Goal: Transaction & Acquisition: Book appointment/travel/reservation

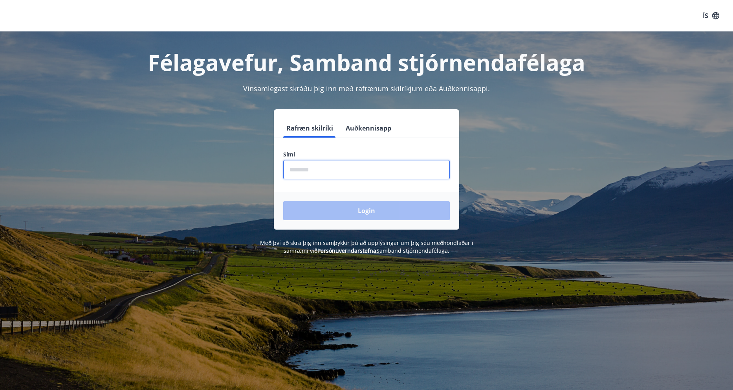
click at [302, 174] on input "phone" at bounding box center [366, 169] width 167 height 19
type input "********"
click at [283, 201] on button "Login" at bounding box center [366, 210] width 167 height 19
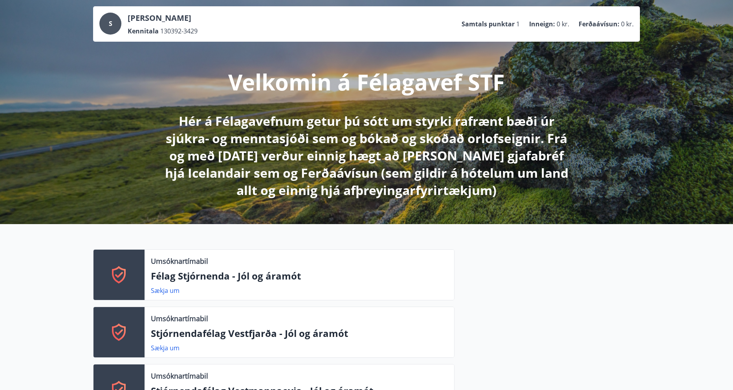
scroll to position [42, 0]
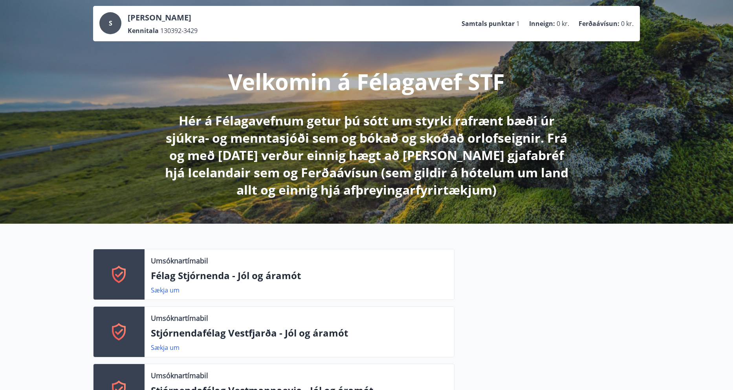
click at [229, 275] on p "Félag Stjórnenda - Jól og áramót" at bounding box center [299, 275] width 297 height 13
click at [165, 290] on link "Sækja um" at bounding box center [165, 289] width 29 height 9
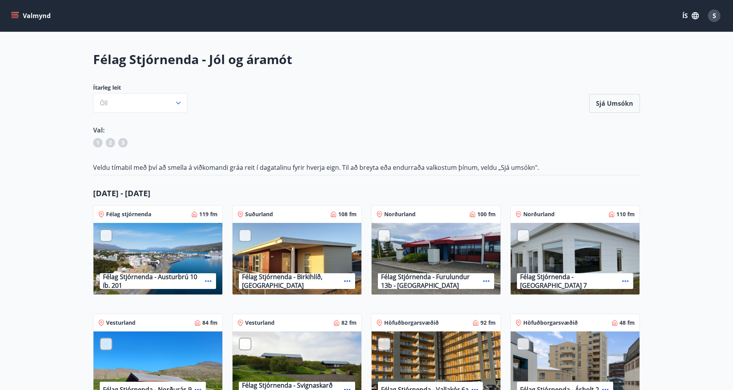
scroll to position [13, 0]
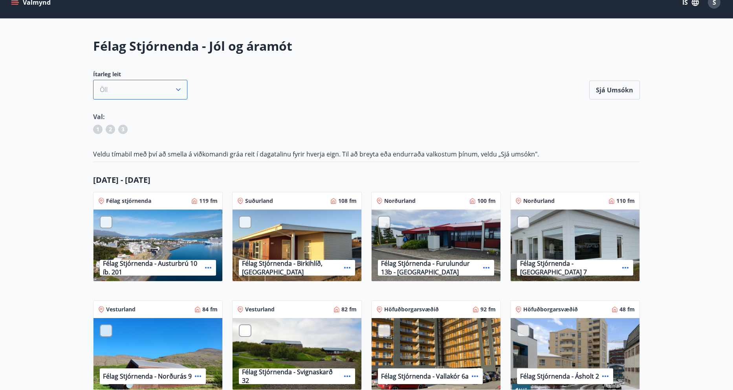
click at [180, 94] on button "Öll" at bounding box center [140, 90] width 94 height 20
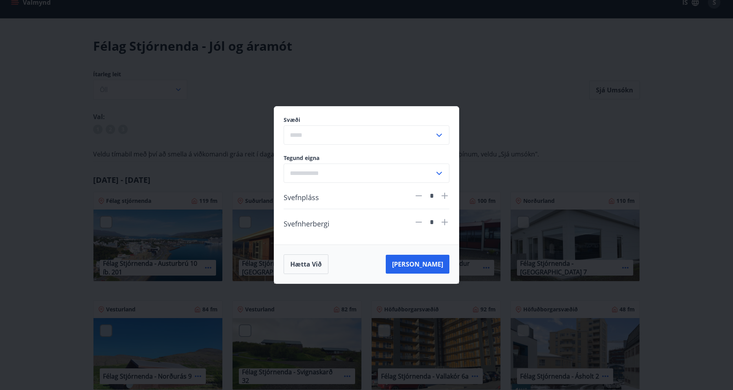
click at [321, 137] on input "text" at bounding box center [359, 134] width 151 height 19
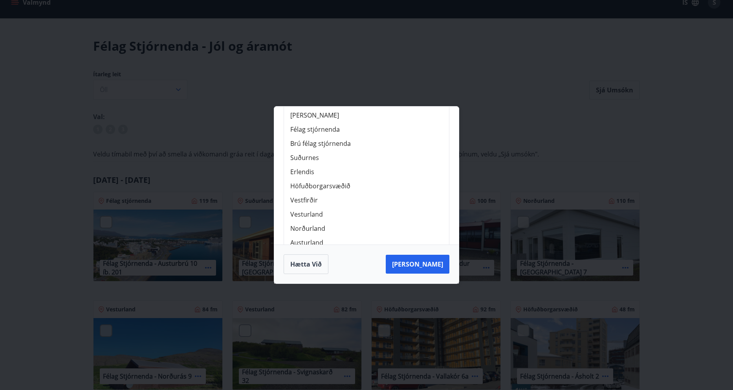
scroll to position [81, 0]
click at [322, 223] on li "Norðurland" at bounding box center [366, 226] width 165 height 14
type input "**********"
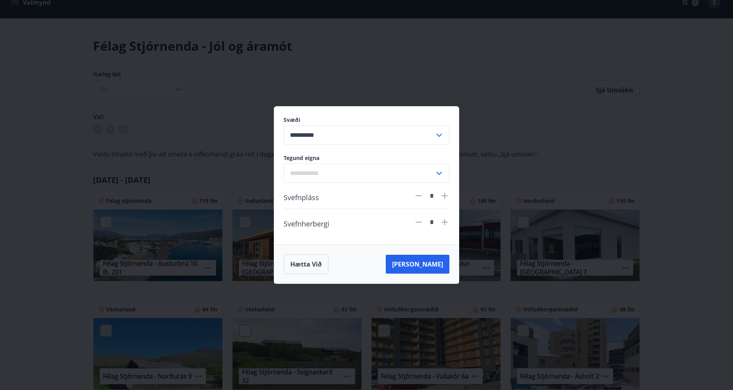
scroll to position [0, 0]
click at [443, 195] on icon at bounding box center [444, 195] width 6 height 6
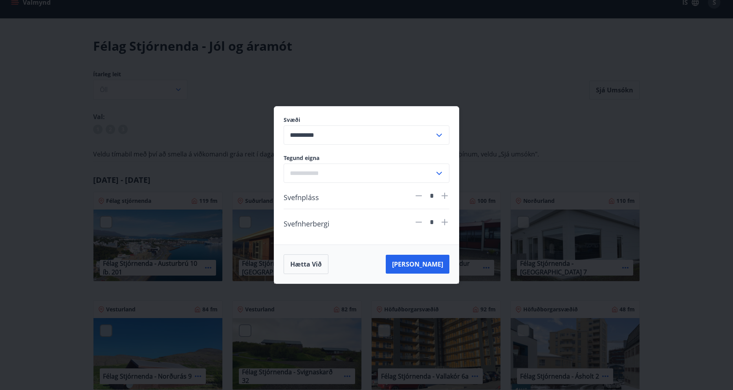
click at [443, 195] on icon at bounding box center [444, 195] width 6 height 6
type input "*"
click at [431, 266] on button "[PERSON_NAME]" at bounding box center [418, 263] width 64 height 19
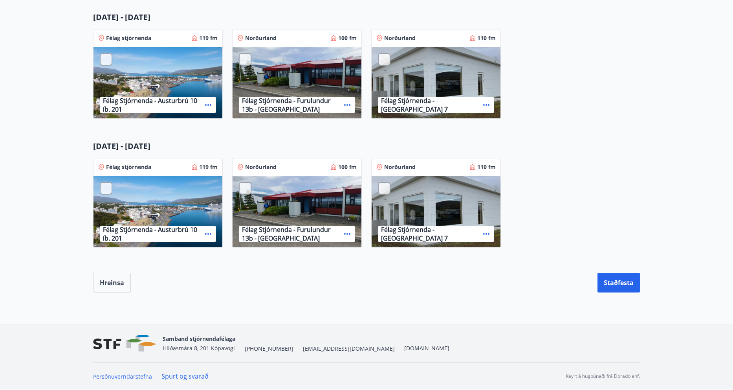
scroll to position [161, 0]
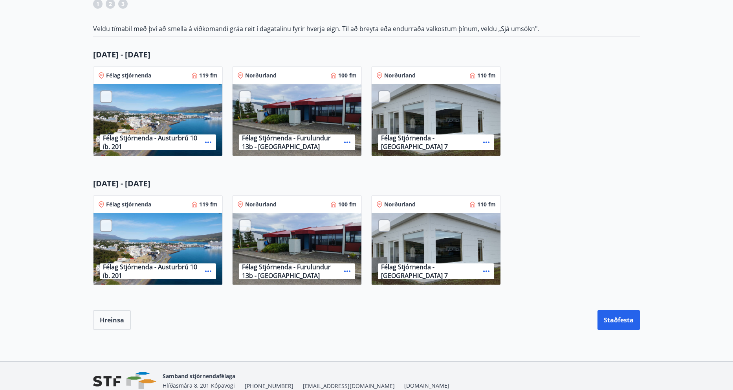
click at [454, 107] on div "Félag Stjórnenda - [GEOGRAPHIC_DATA] 7" at bounding box center [435, 120] width 129 height 72
drag, startPoint x: 415, startPoint y: 232, endPoint x: 410, endPoint y: 231, distance: 5.2
click at [415, 232] on div "Félag Stjórnenda - [GEOGRAPHIC_DATA] 7" at bounding box center [435, 249] width 129 height 72
click at [382, 224] on div at bounding box center [384, 225] width 13 height 13
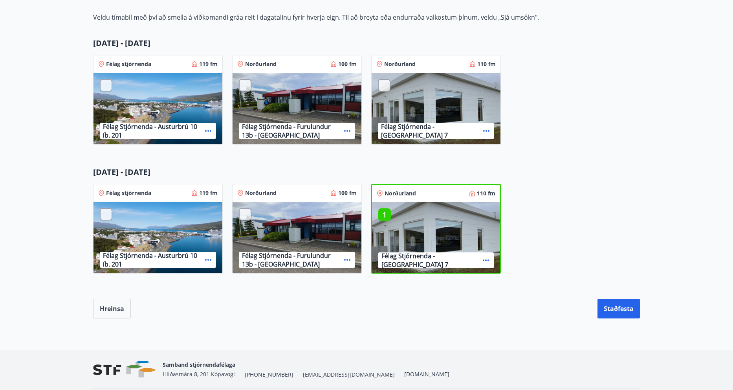
scroll to position [198, 0]
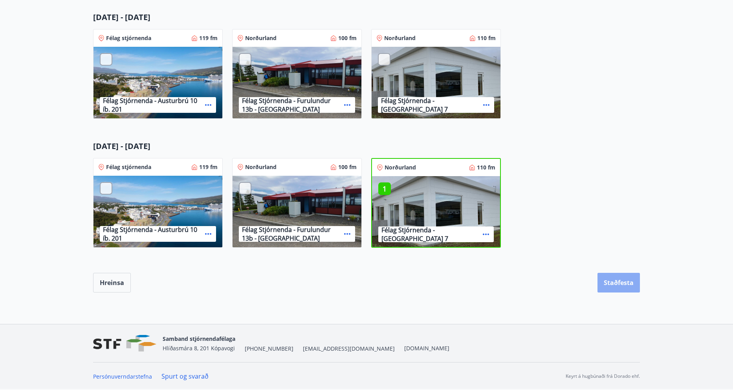
click at [611, 282] on button "Staðfesta" at bounding box center [618, 283] width 42 height 20
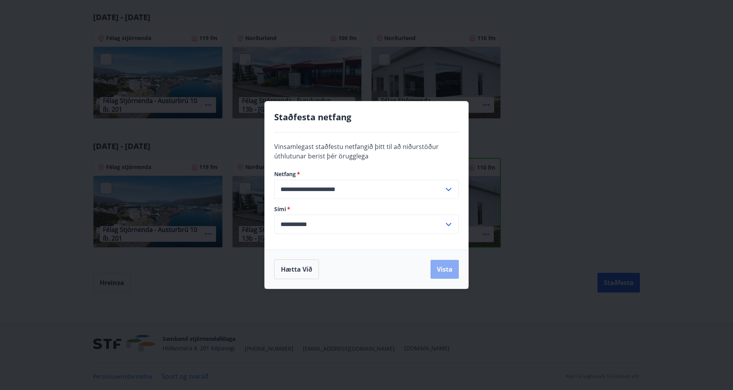
click at [443, 264] on button "Vista" at bounding box center [444, 269] width 28 height 19
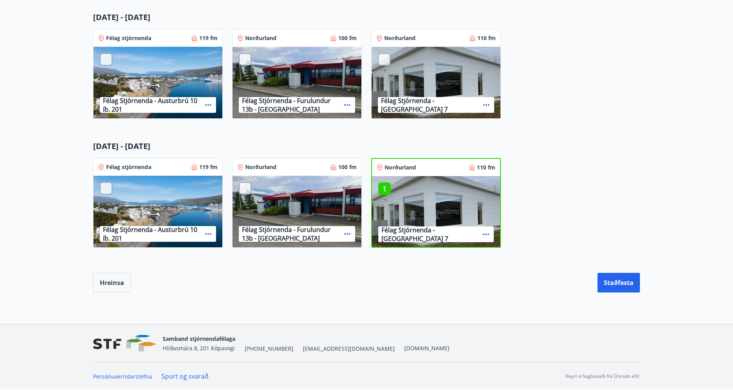
drag, startPoint x: 384, startPoint y: 190, endPoint x: 456, endPoint y: 181, distance: 72.5
click at [384, 190] on p "1" at bounding box center [384, 188] width 13 height 10
click at [547, 152] on div "Félag stjórnenda 119 fm Félag Stjórnenda - Austurbrú 10 íb. 201 Norðurland 100 …" at bounding box center [362, 202] width 556 height 108
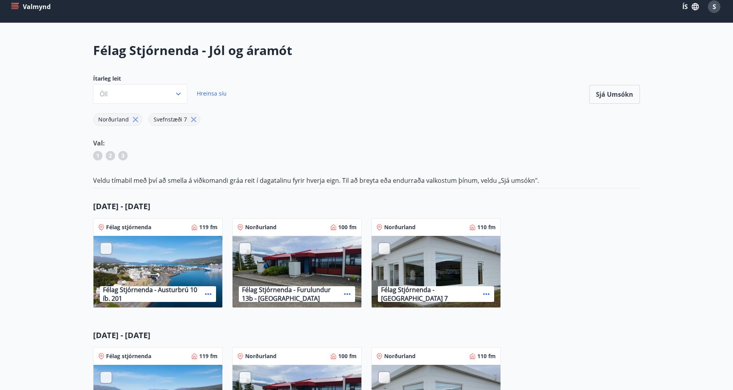
scroll to position [0, 0]
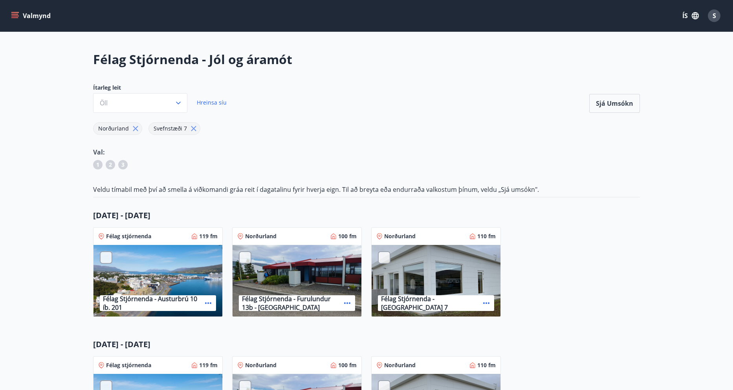
click at [390, 113] on div "Félag Stjórnenda - Jól og áramót Ítarleg leit Öll Hreinsa síu Sjá umsókn Norður…" at bounding box center [366, 270] width 565 height 439
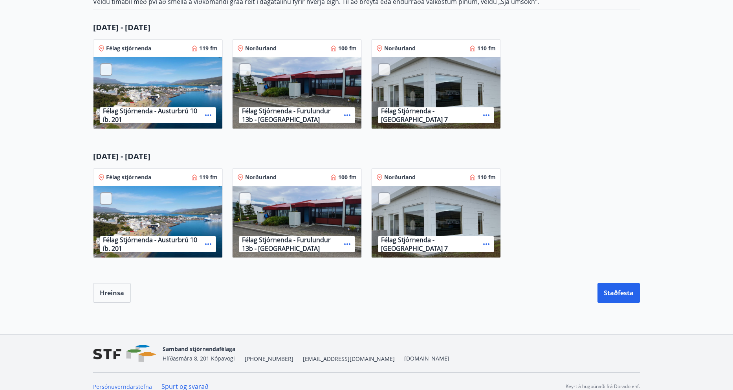
scroll to position [198, 0]
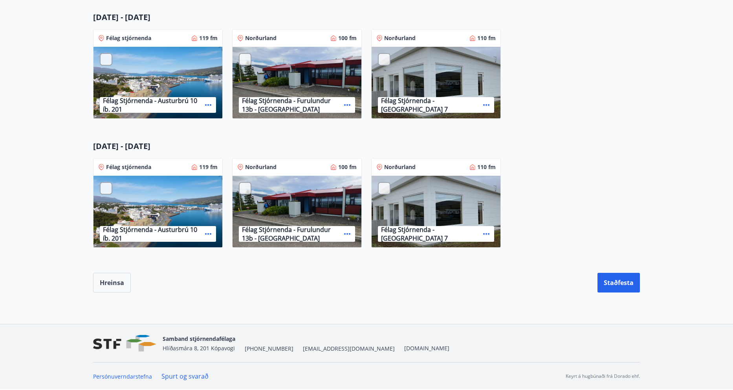
click at [387, 188] on div at bounding box center [384, 188] width 13 height 13
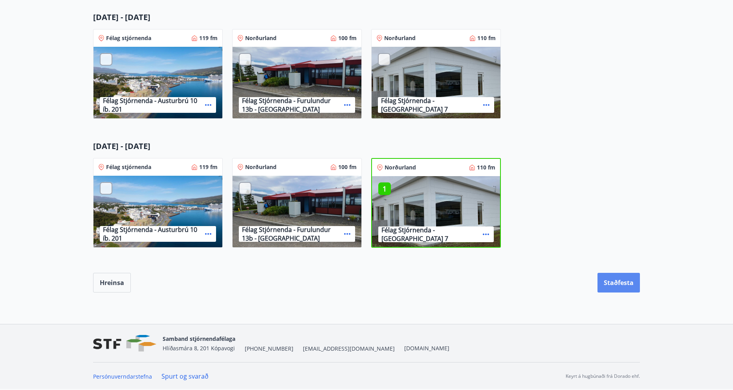
click at [620, 280] on button "Staðfesta" at bounding box center [618, 283] width 42 height 20
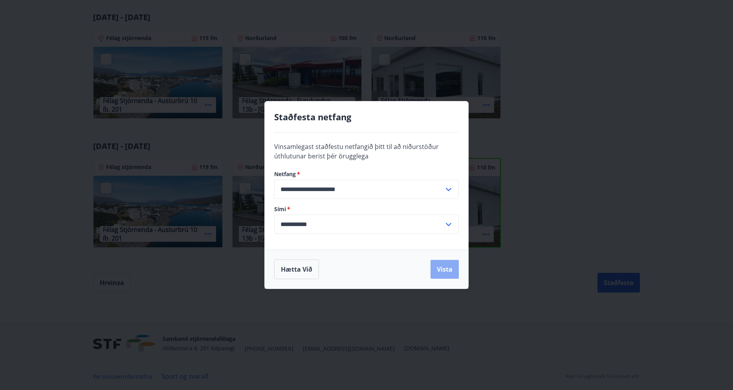
click at [443, 271] on button "Vista" at bounding box center [444, 269] width 28 height 19
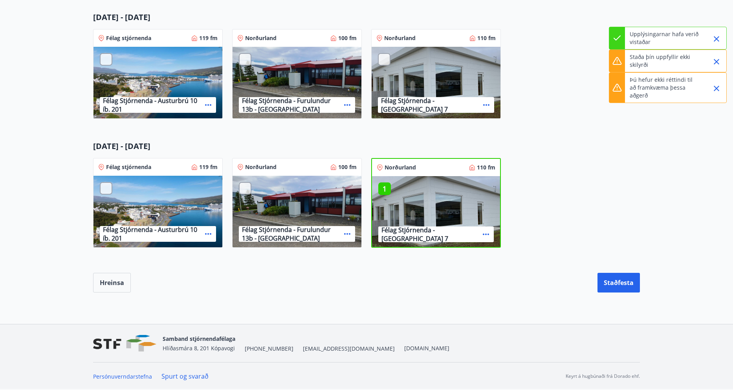
drag, startPoint x: 652, startPoint y: 61, endPoint x: 633, endPoint y: 62, distance: 19.7
click at [652, 61] on p "Staða þín uppfyllir ekki skilyrði" at bounding box center [663, 61] width 69 height 16
click at [618, 60] on icon at bounding box center [616, 60] width 9 height 9
click at [618, 85] on icon at bounding box center [616, 87] width 9 height 9
click at [618, 88] on div at bounding box center [617, 88] width 16 height 30
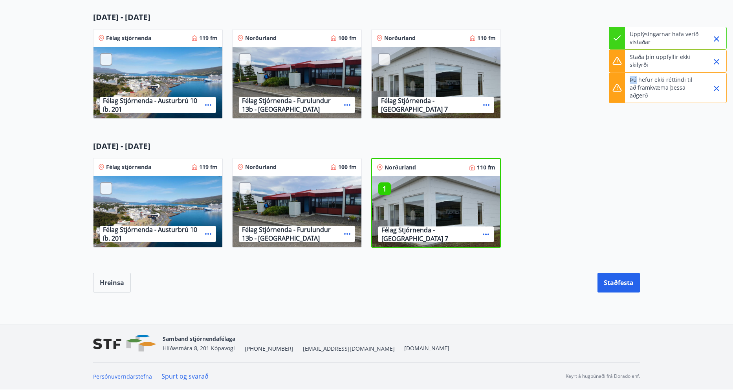
click at [618, 88] on div at bounding box center [617, 88] width 16 height 30
click at [717, 35] on icon "Close" at bounding box center [716, 38] width 9 height 9
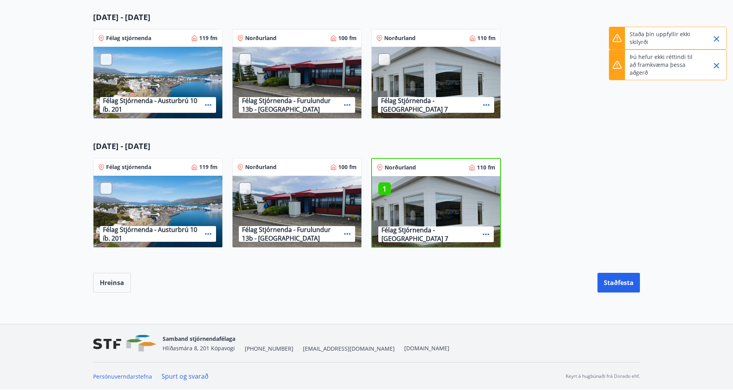
click at [715, 41] on icon "Close" at bounding box center [716, 38] width 9 height 9
click at [715, 41] on icon "Close" at bounding box center [716, 42] width 9 height 9
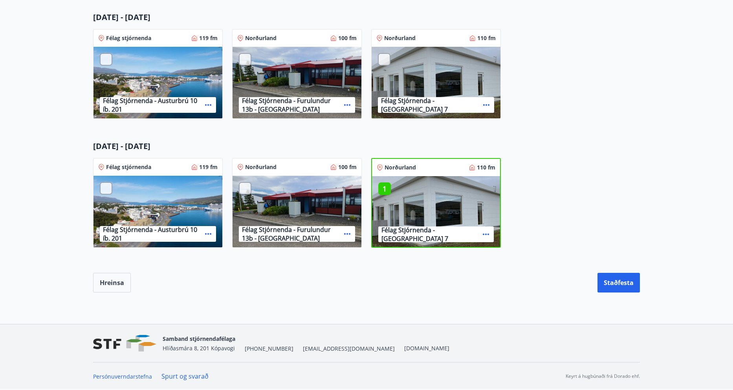
click at [658, 70] on main "Félag Stjórnenda - Jól og áramót Ítarleg leit Öll Hreinsa síu Sjá umsókn Norður…" at bounding box center [366, 72] width 733 height 439
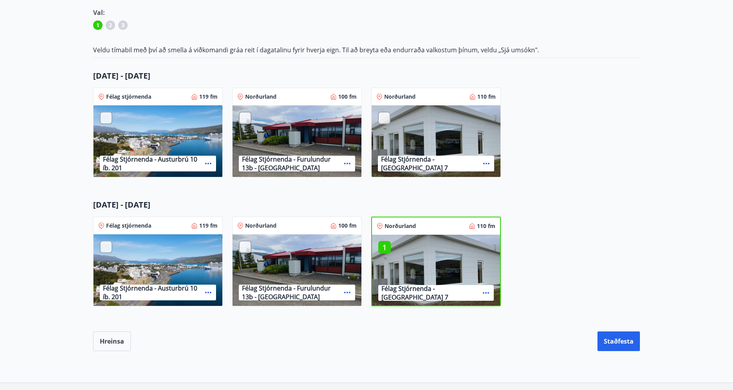
scroll to position [0, 0]
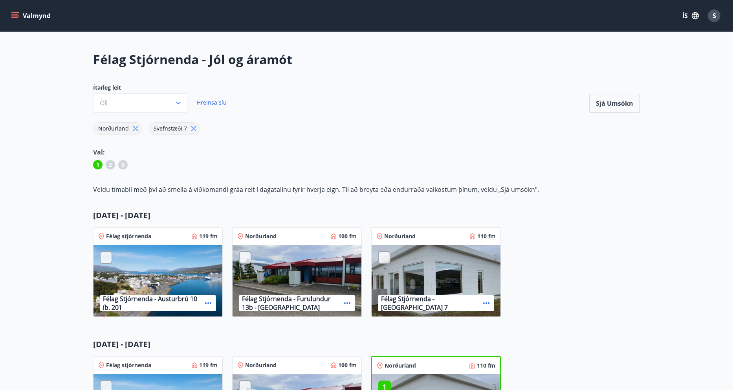
click at [426, 104] on div "Ítarleg leit [PERSON_NAME] síu Sjá umsókn" at bounding box center [366, 98] width 547 height 29
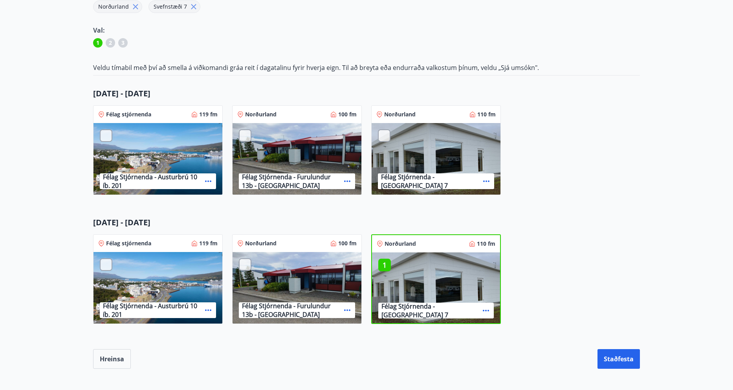
scroll to position [198, 0]
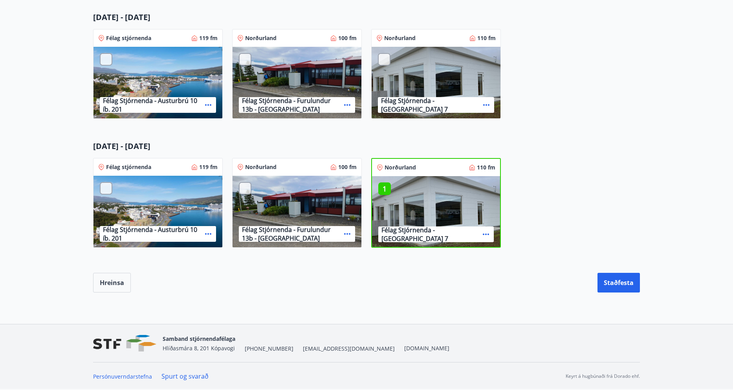
drag, startPoint x: 388, startPoint y: 187, endPoint x: 402, endPoint y: 185, distance: 13.8
click at [388, 187] on p "1" at bounding box center [384, 188] width 13 height 10
click at [554, 168] on div "Félag stjórnenda 119 fm Félag Stjórnenda - Austurbrú 10 íb. 201 Norðurland 100 …" at bounding box center [362, 202] width 556 height 108
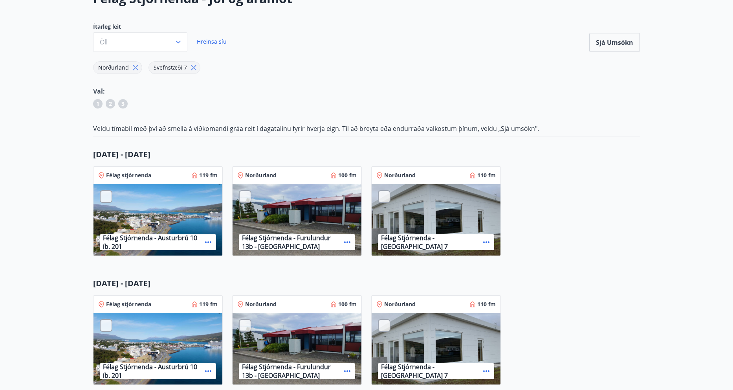
scroll to position [0, 0]
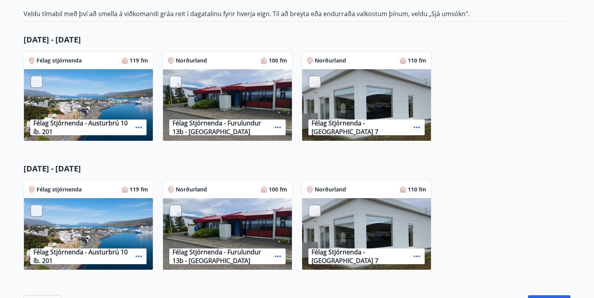
scroll to position [185, 0]
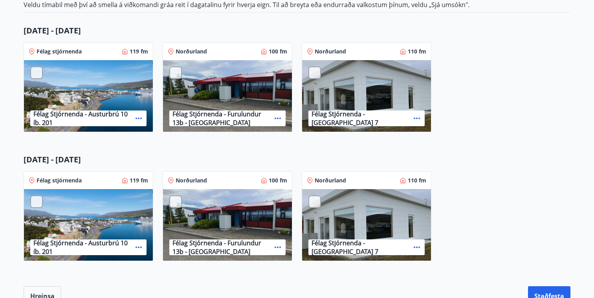
click at [369, 85] on div "Félag Stjórnenda - [GEOGRAPHIC_DATA] 7" at bounding box center [366, 96] width 129 height 72
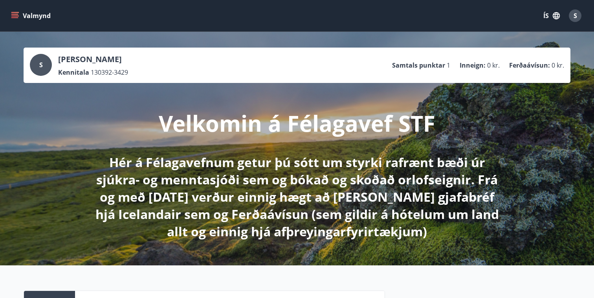
click at [20, 16] on button "Valmynd" at bounding box center [31, 16] width 44 height 14
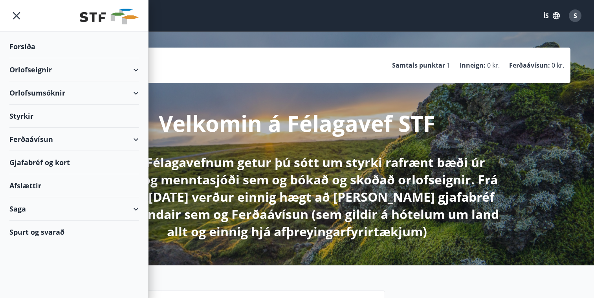
click at [48, 68] on div "Orlofseignir" at bounding box center [73, 69] width 129 height 23
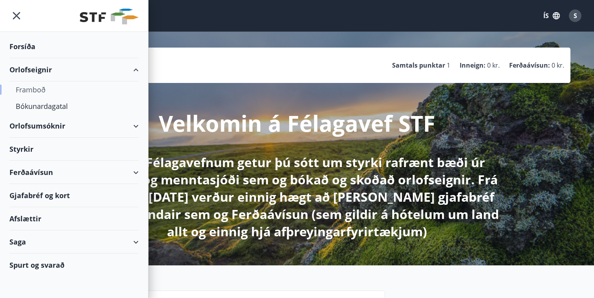
click at [36, 90] on div "Framboð" at bounding box center [74, 89] width 117 height 16
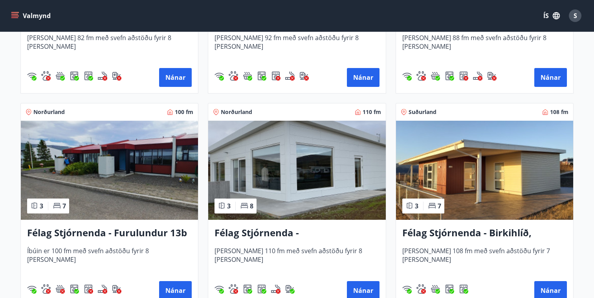
scroll to position [1572, 0]
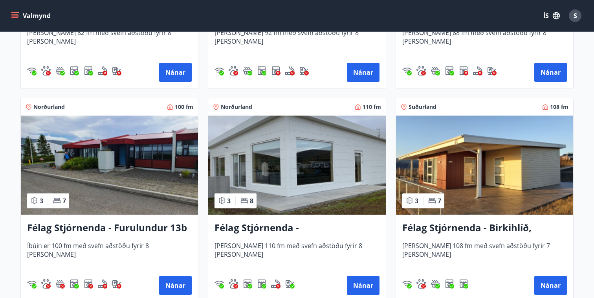
click at [299, 156] on img at bounding box center [296, 164] width 177 height 99
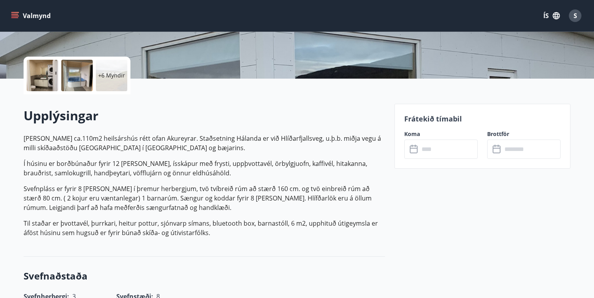
scroll to position [156, 0]
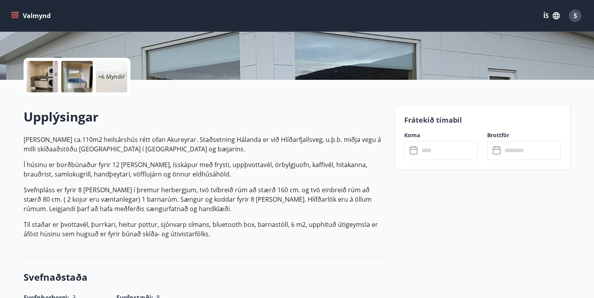
click at [108, 80] on p "+6 Myndir" at bounding box center [111, 77] width 27 height 8
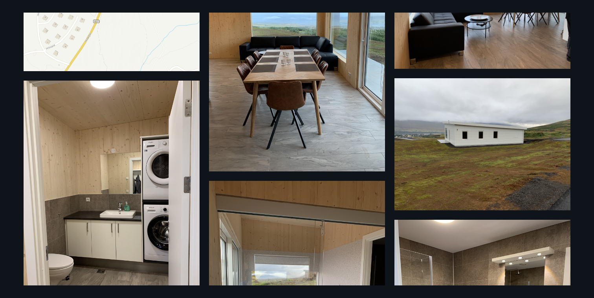
scroll to position [120, 0]
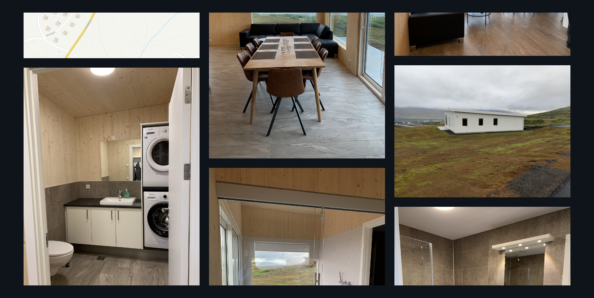
click at [182, 140] on img at bounding box center [112, 185] width 176 height 234
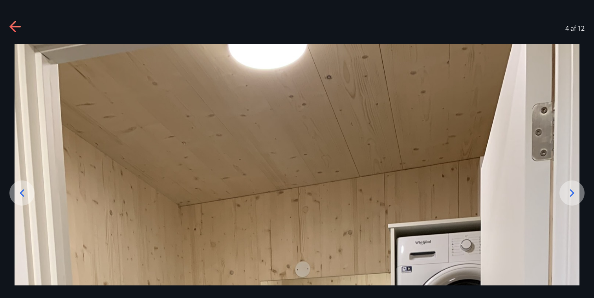
scroll to position [0, 0]
click at [9, 23] on icon at bounding box center [15, 27] width 13 height 13
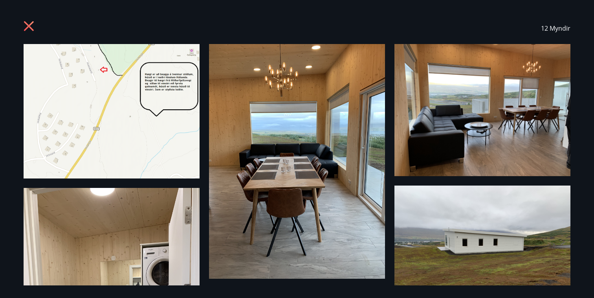
click at [140, 100] on img at bounding box center [112, 111] width 176 height 134
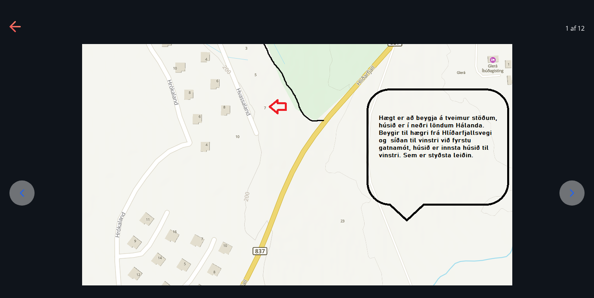
click at [10, 30] on icon at bounding box center [15, 27] width 13 height 13
